Goal: Information Seeking & Learning: Learn about a topic

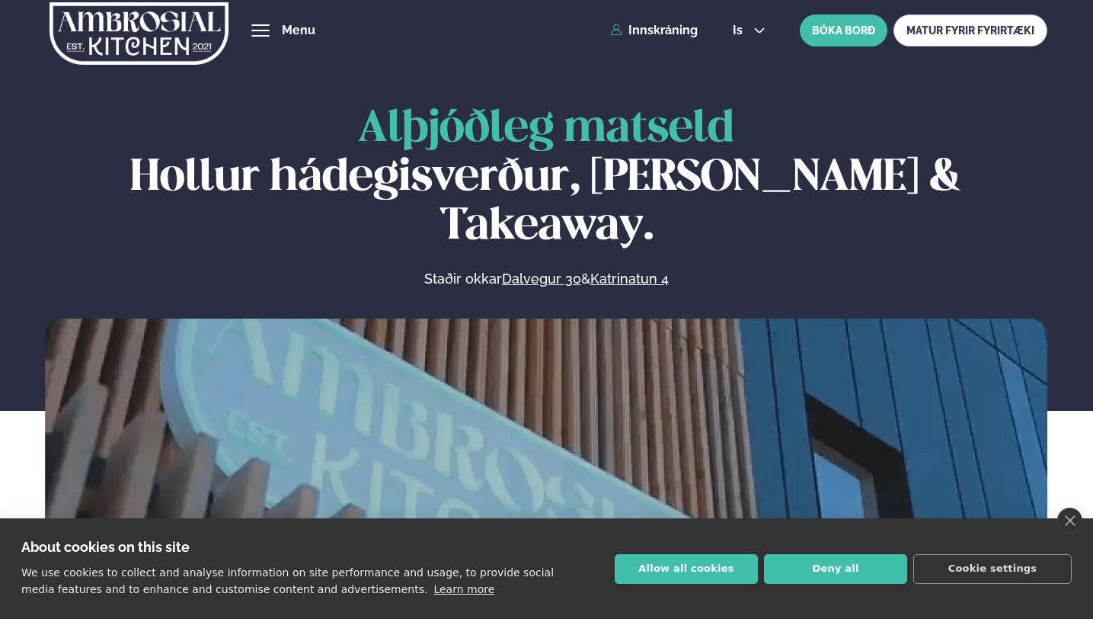
click at [696, 573] on button "Allow all cookies" at bounding box center [686, 569] width 143 height 30
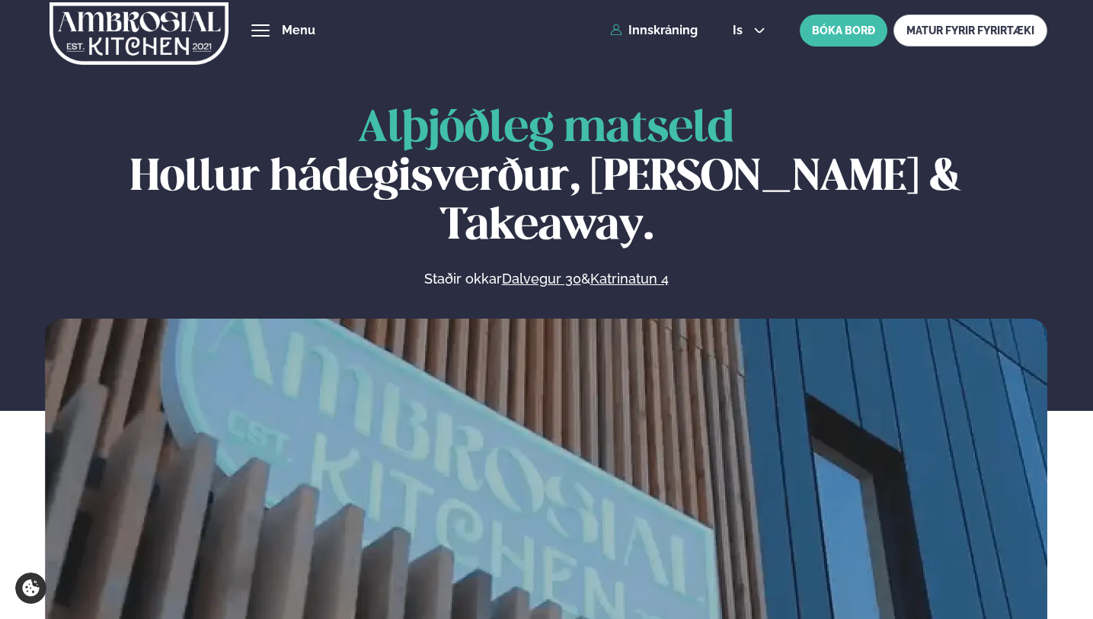
click at [0, 0] on span "Matseðill" at bounding box center [0, 0] width 0 height 0
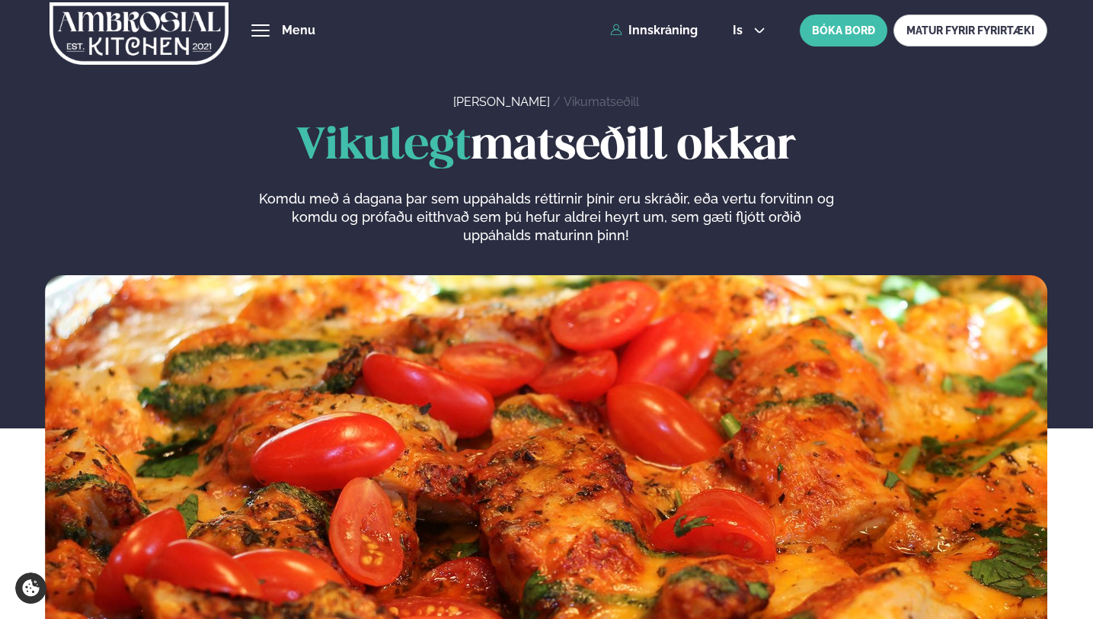
click at [0, 0] on link "Dalvegur 30" at bounding box center [0, 0] width 0 height 0
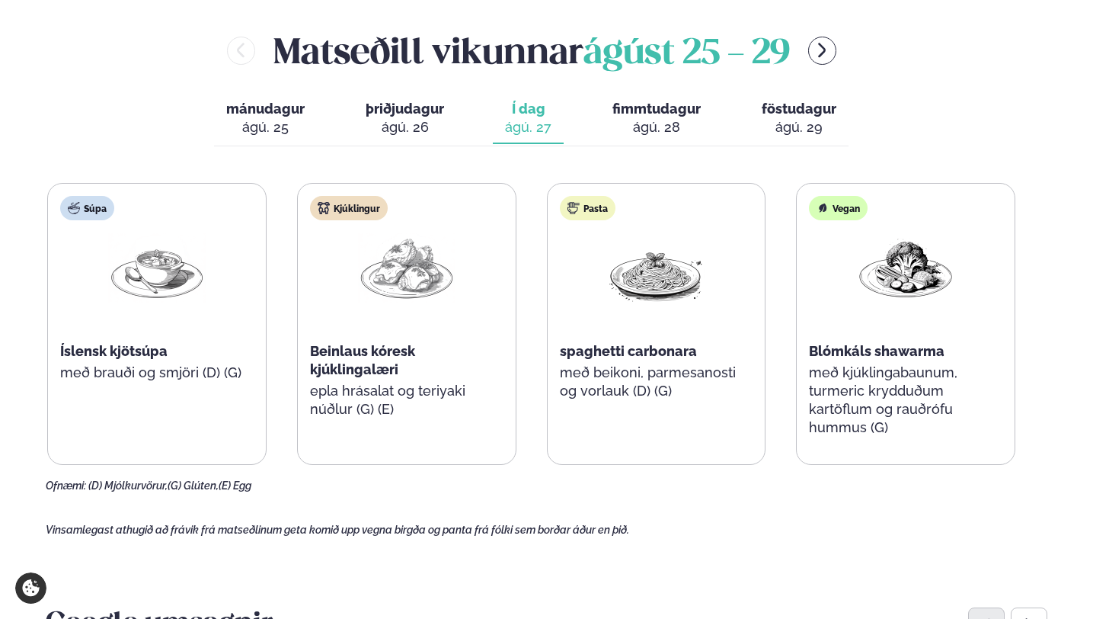
scroll to position [658, 0]
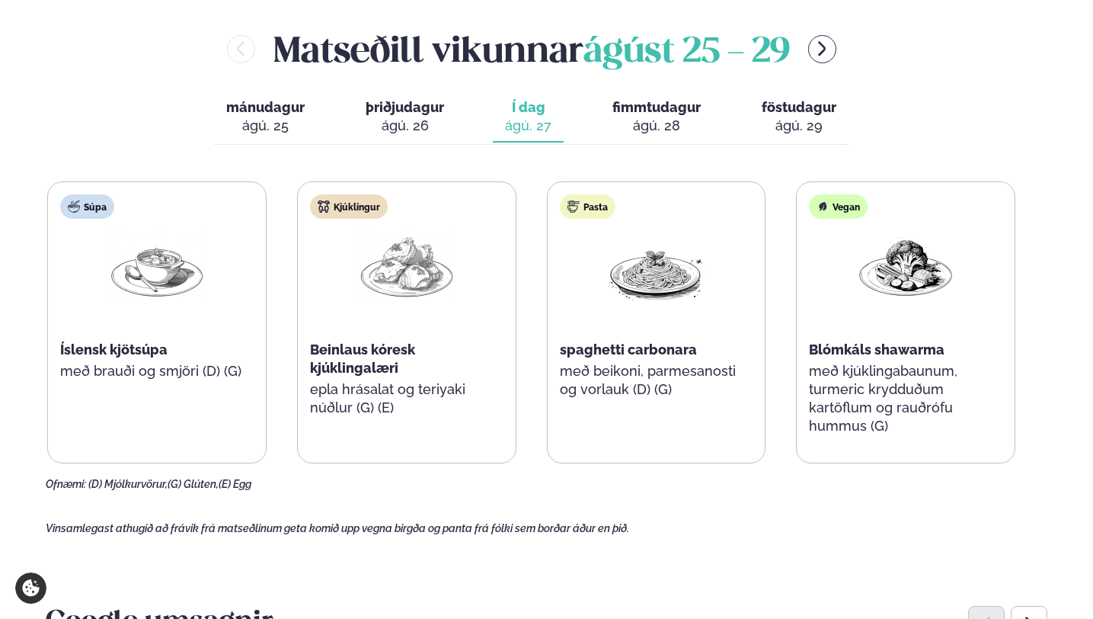
click at [408, 117] on div "ágú. 26" at bounding box center [405, 126] width 78 height 18
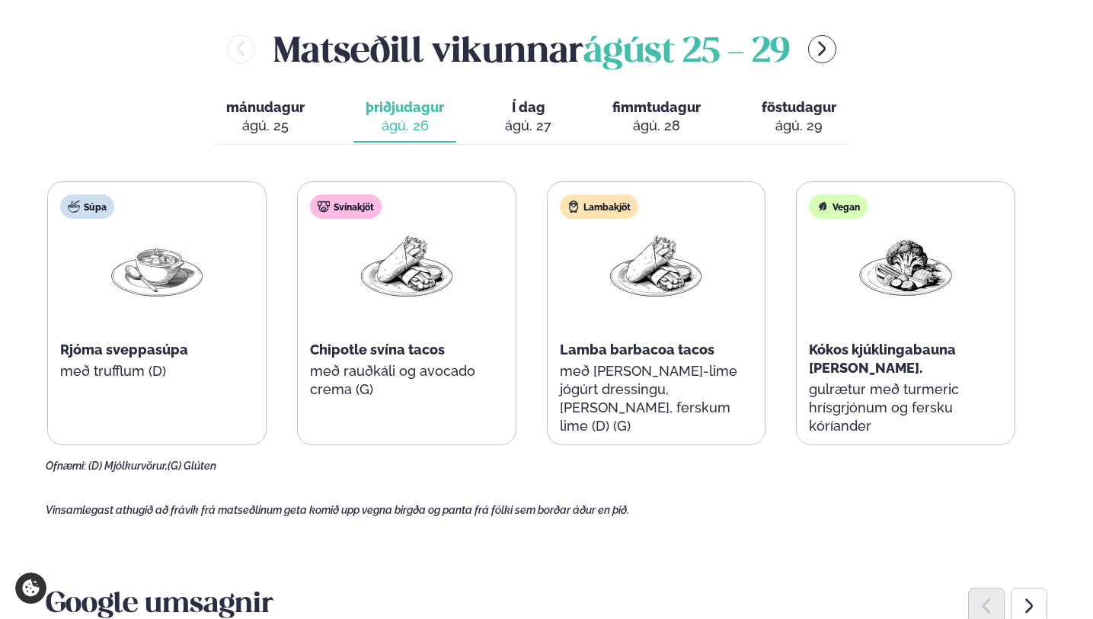
click at [287, 103] on button "mánudagur mán. [DATE]" at bounding box center [265, 117] width 103 height 50
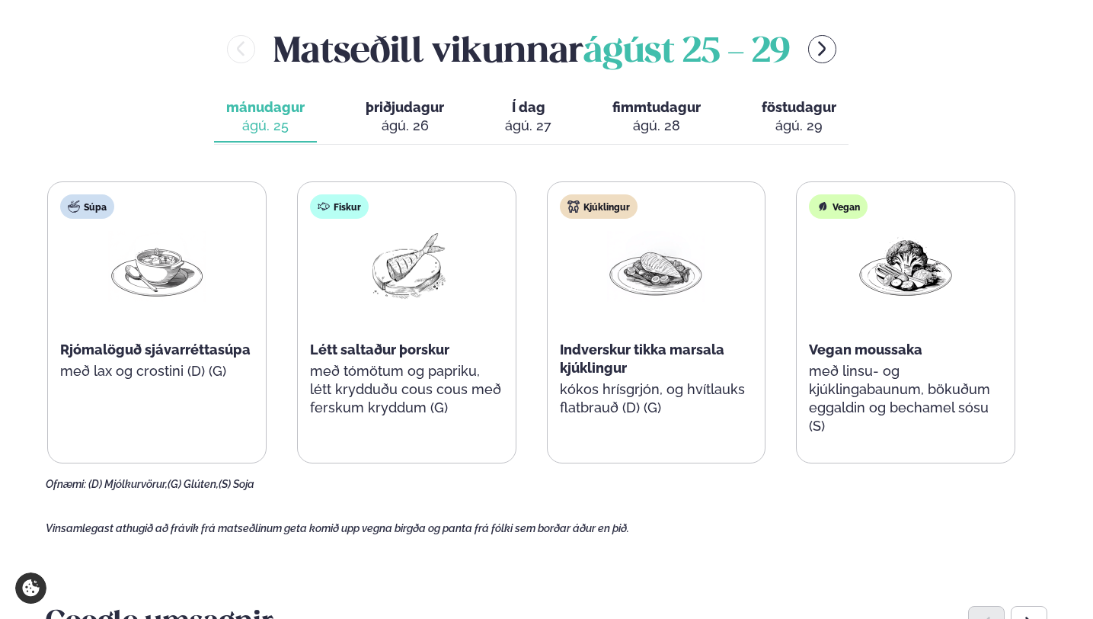
click at [645, 117] on div "ágú. 28" at bounding box center [657, 126] width 88 height 18
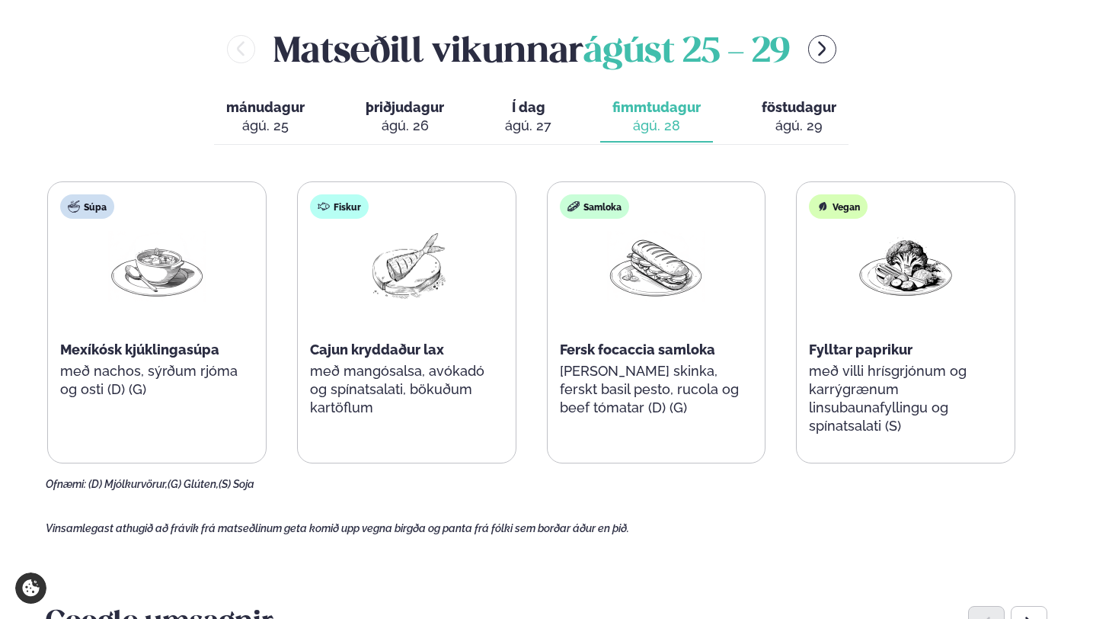
click at [775, 117] on div "ágú. 29" at bounding box center [799, 126] width 75 height 18
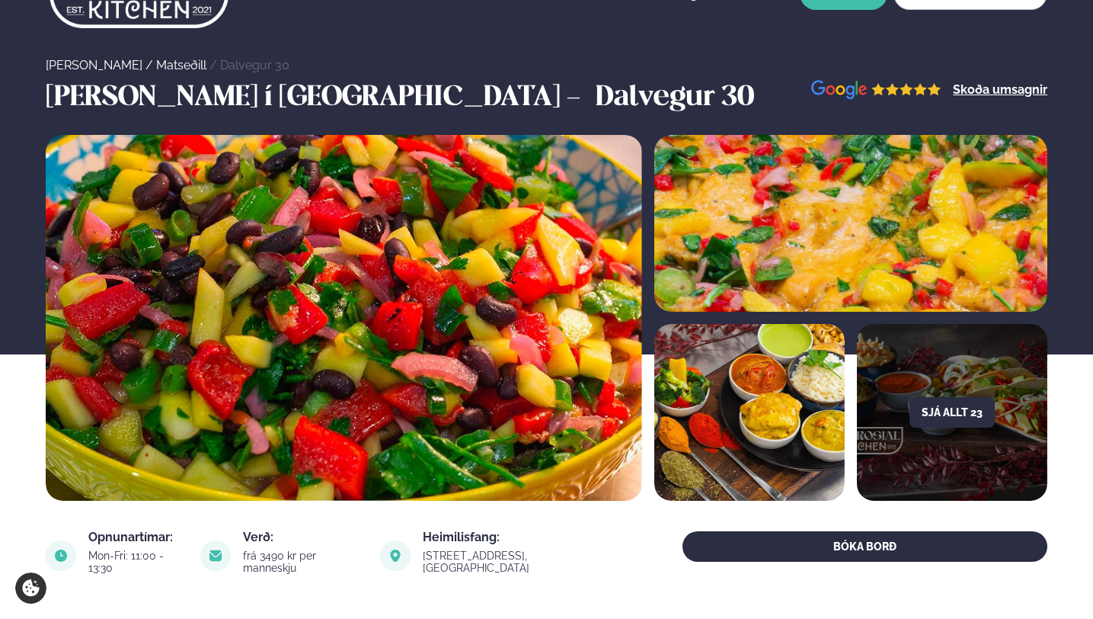
scroll to position [0, 0]
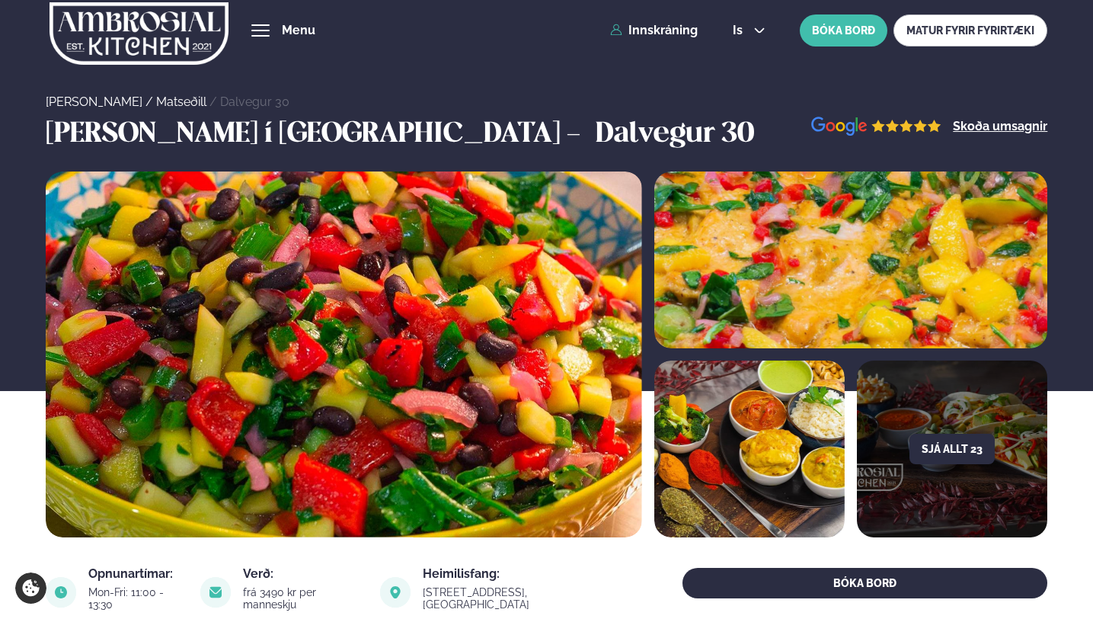
click at [0, 0] on link "Katrínartún 4" at bounding box center [0, 0] width 0 height 0
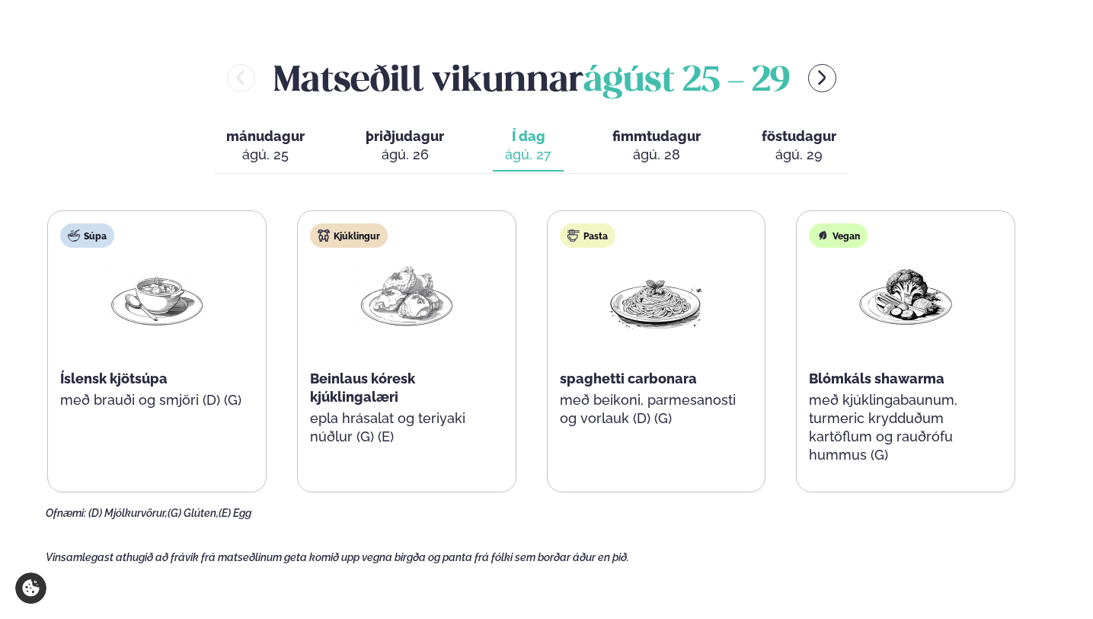
scroll to position [630, 0]
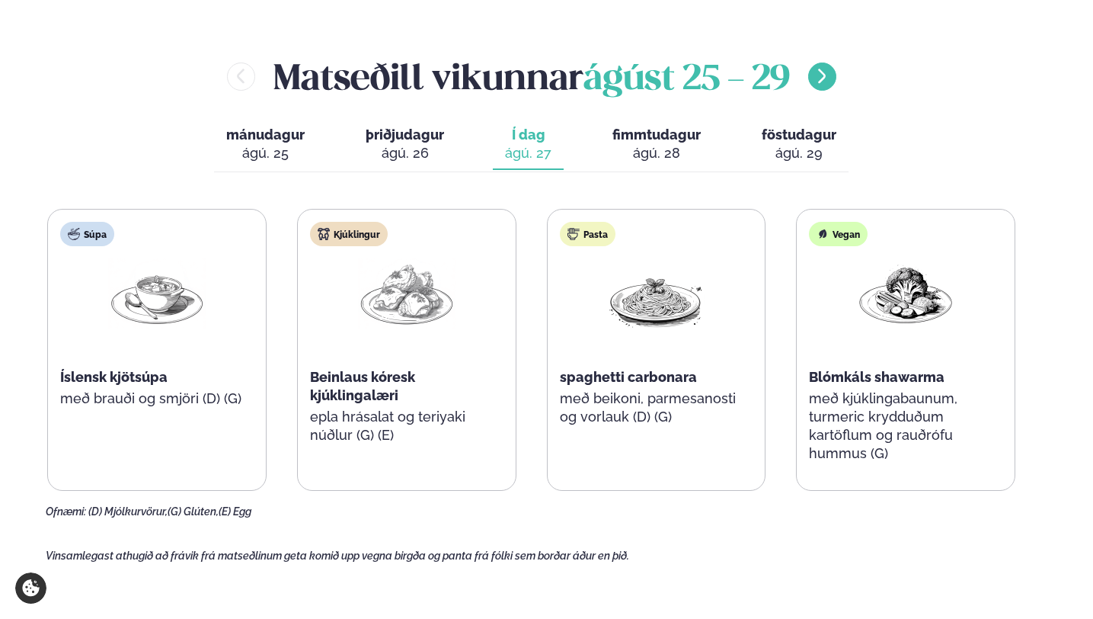
click at [826, 67] on icon "menu-btn-right" at bounding box center [822, 76] width 18 height 18
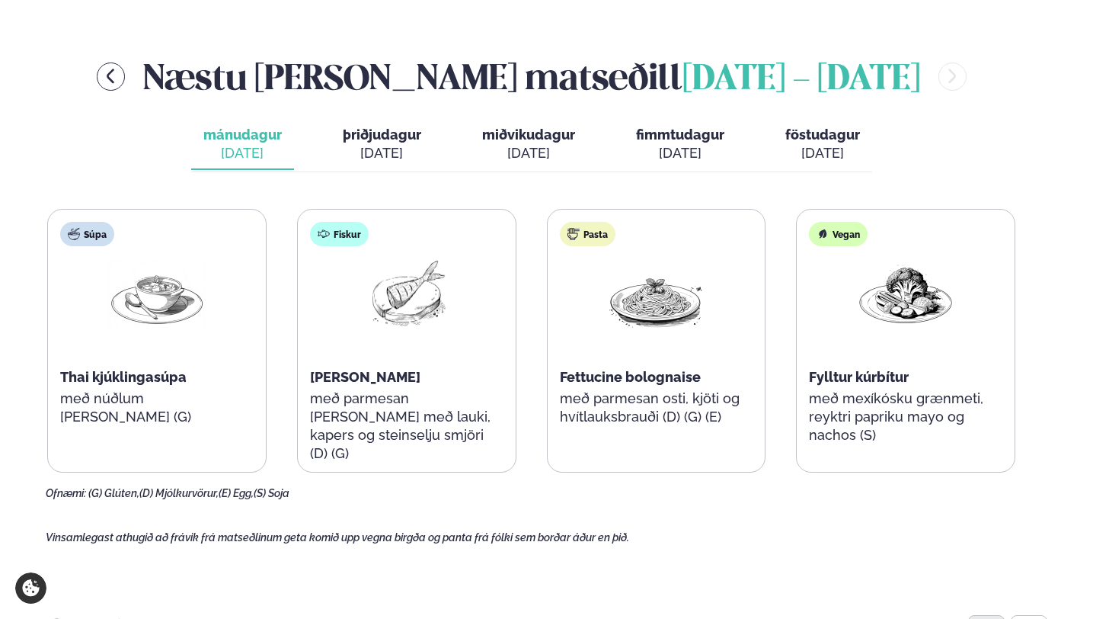
click at [371, 144] on div "[DATE]" at bounding box center [382, 153] width 78 height 18
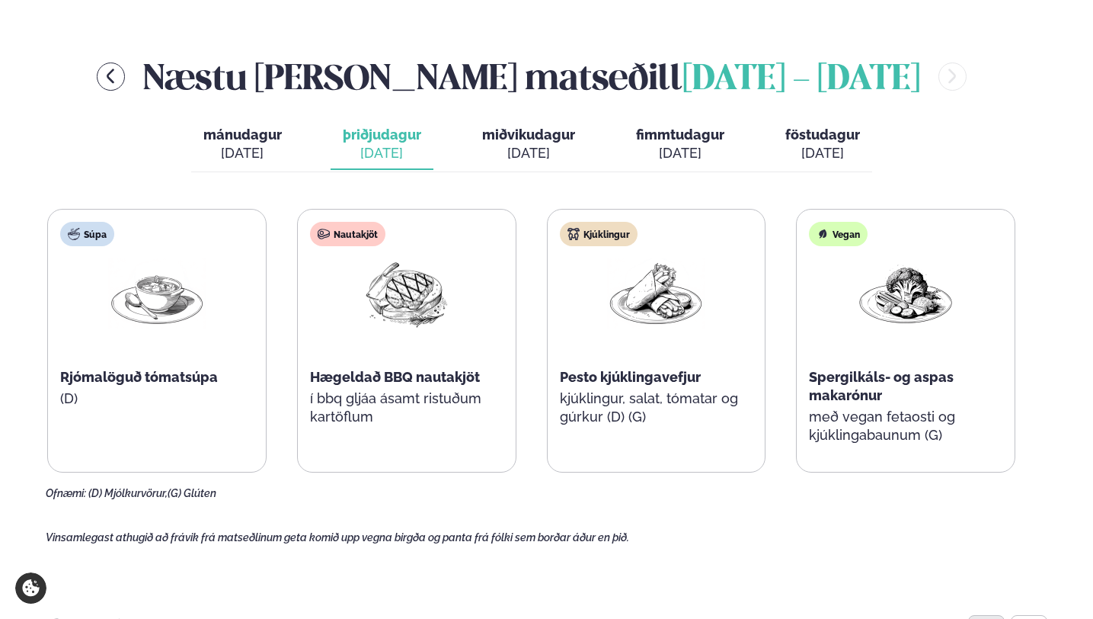
click at [512, 126] on span "miðvikudagur" at bounding box center [528, 134] width 93 height 16
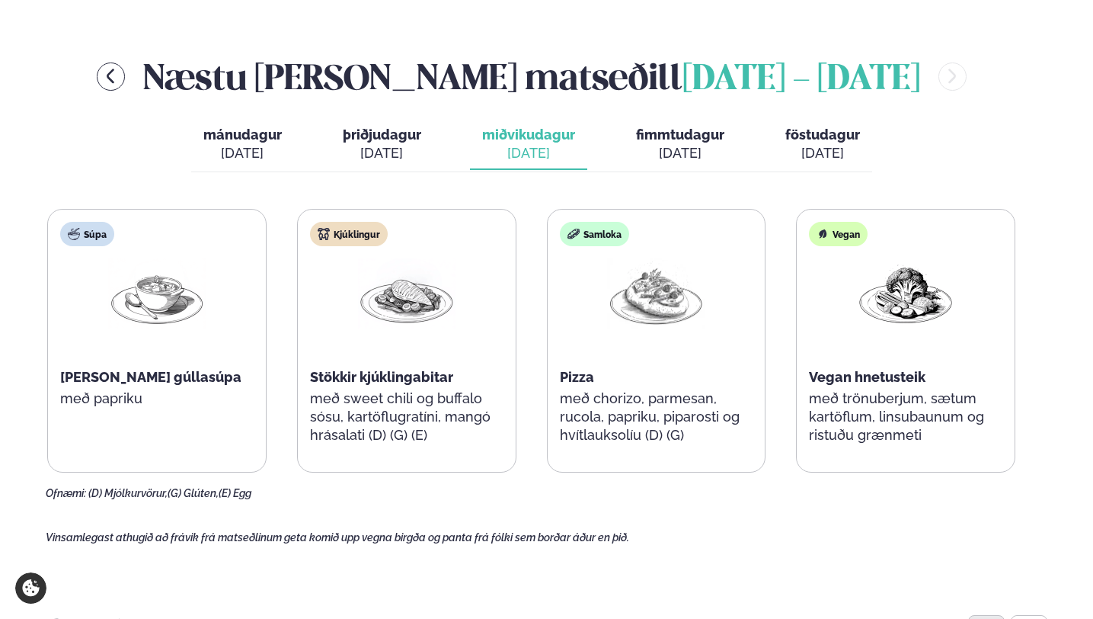
click at [663, 128] on span "fimmtudagur" at bounding box center [680, 134] width 88 height 16
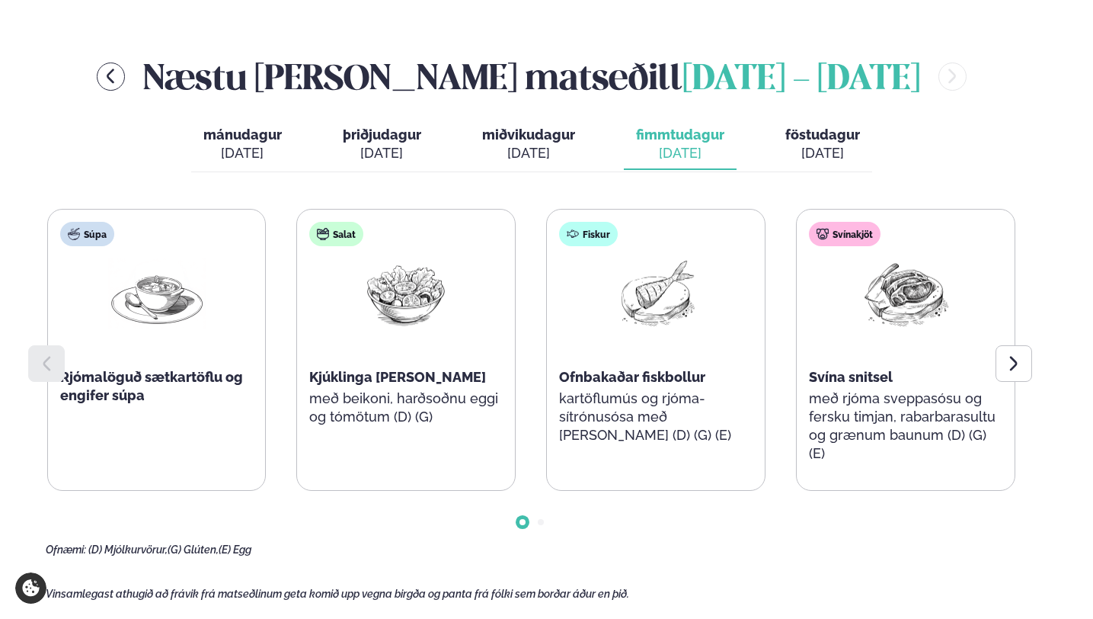
click at [812, 131] on button "föstudagur fös. [DATE]" at bounding box center [822, 145] width 99 height 50
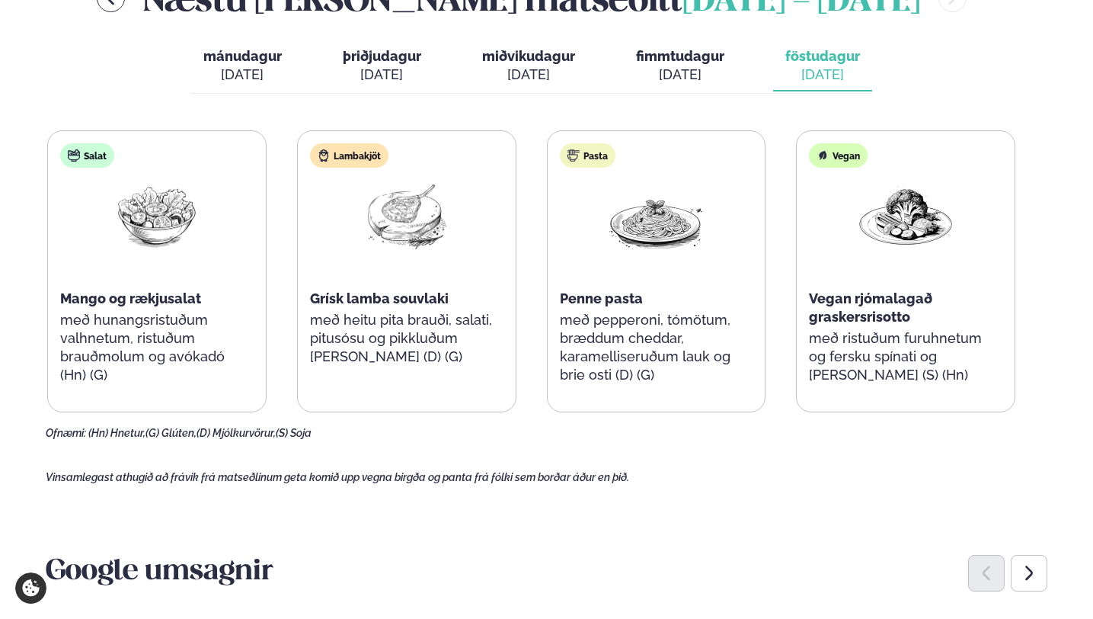
scroll to position [711, 0]
